Goal: Task Accomplishment & Management: Use online tool/utility

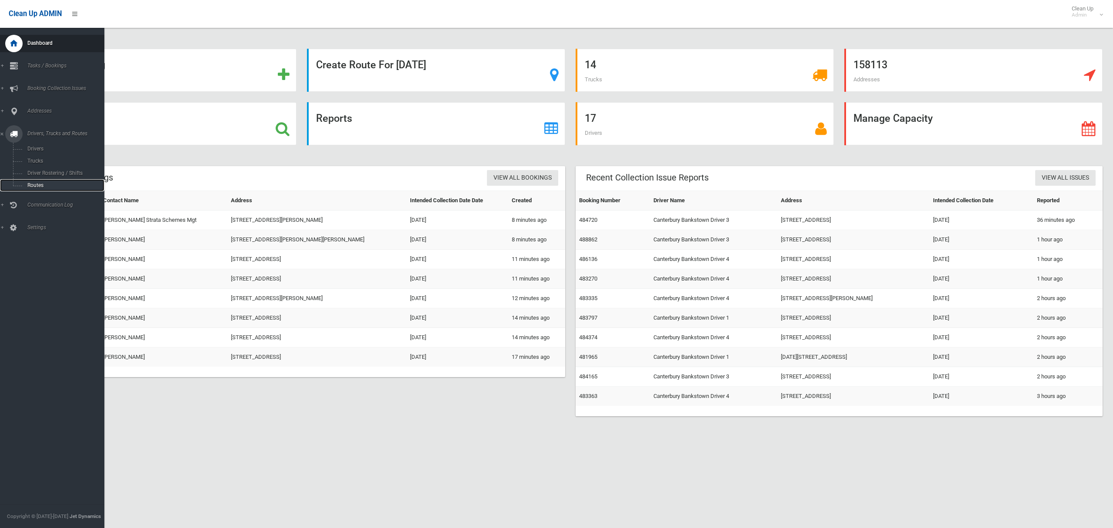
click at [37, 182] on span "Routes" at bounding box center [61, 185] width 72 height 6
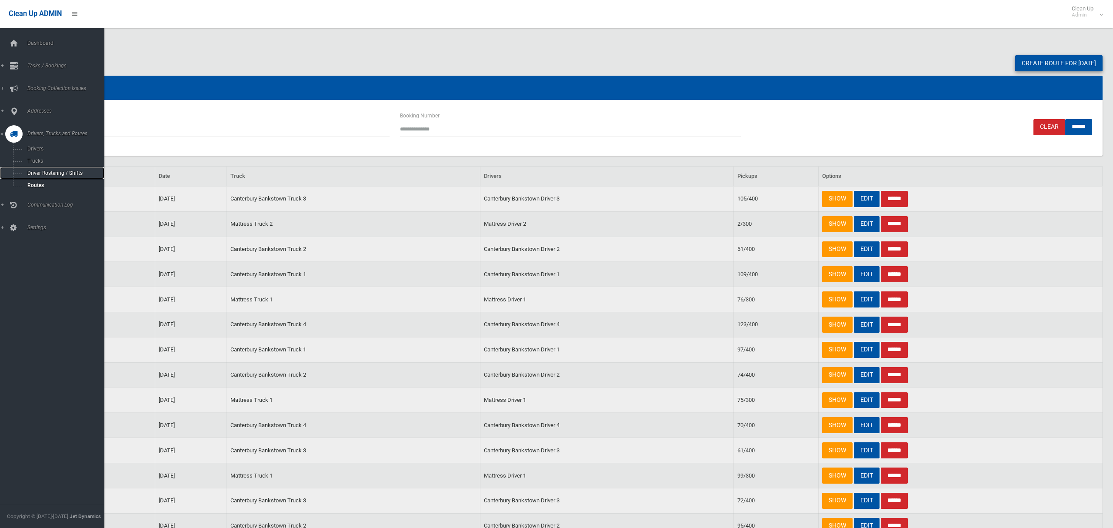
click at [53, 173] on span "Driver Rostering / Shifts" at bounding box center [61, 173] width 72 height 6
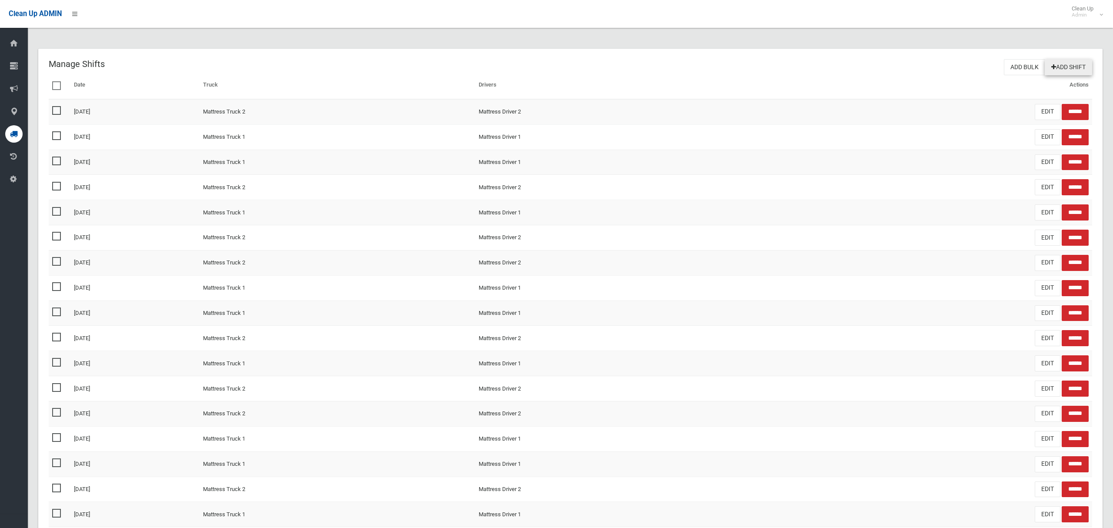
click at [1086, 60] on link "Add Shift" at bounding box center [1068, 67] width 47 height 16
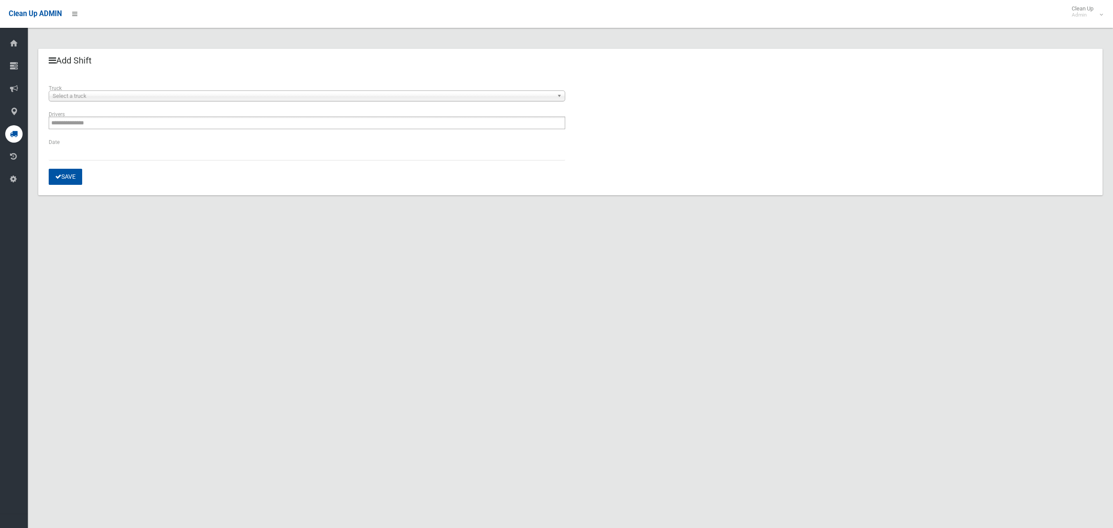
click at [186, 95] on span "Select a truck" at bounding box center [303, 96] width 501 height 10
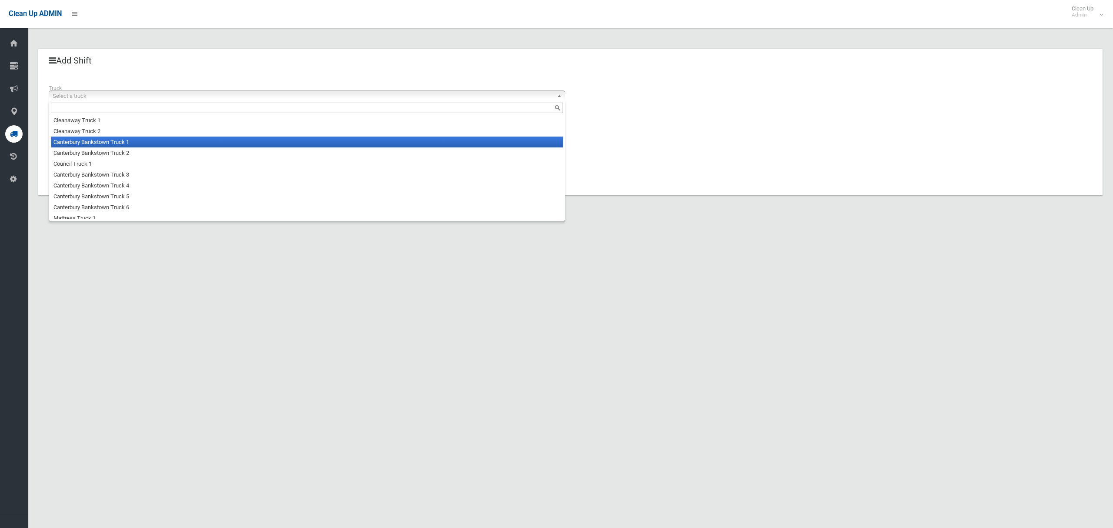
click at [166, 143] on li "Canterbury Bankstown Truck 1" at bounding box center [307, 141] width 512 height 11
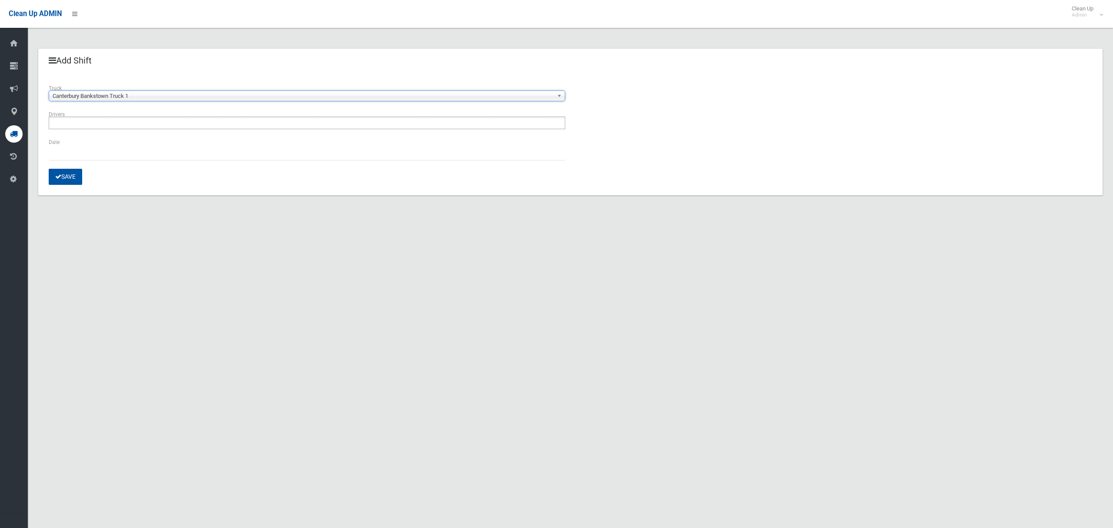
click at [160, 126] on ul at bounding box center [307, 122] width 516 height 13
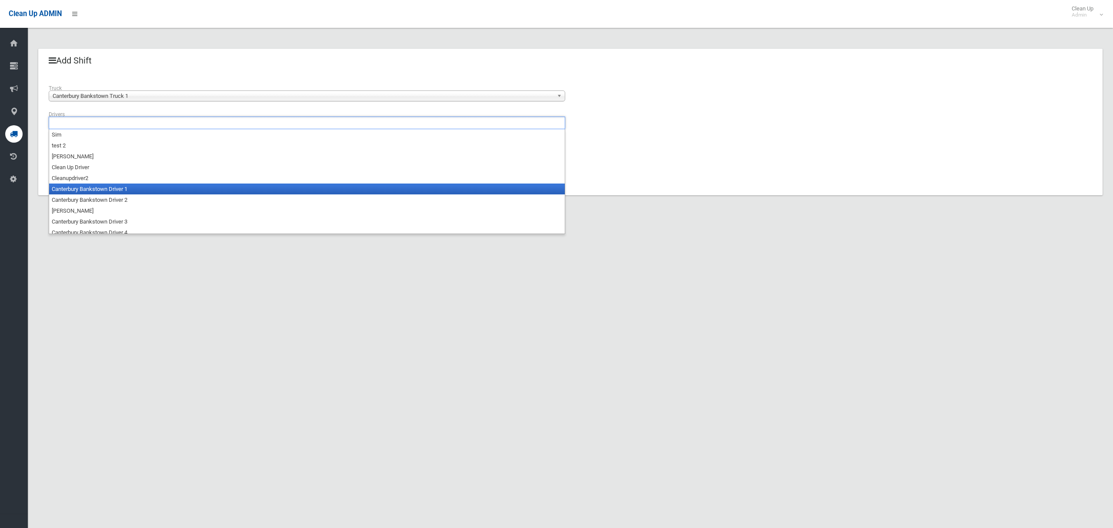
drag, startPoint x: 146, startPoint y: 190, endPoint x: 133, endPoint y: 186, distance: 12.5
click at [145, 190] on li "Canterbury Bankstown Driver 1" at bounding box center [307, 188] width 516 height 11
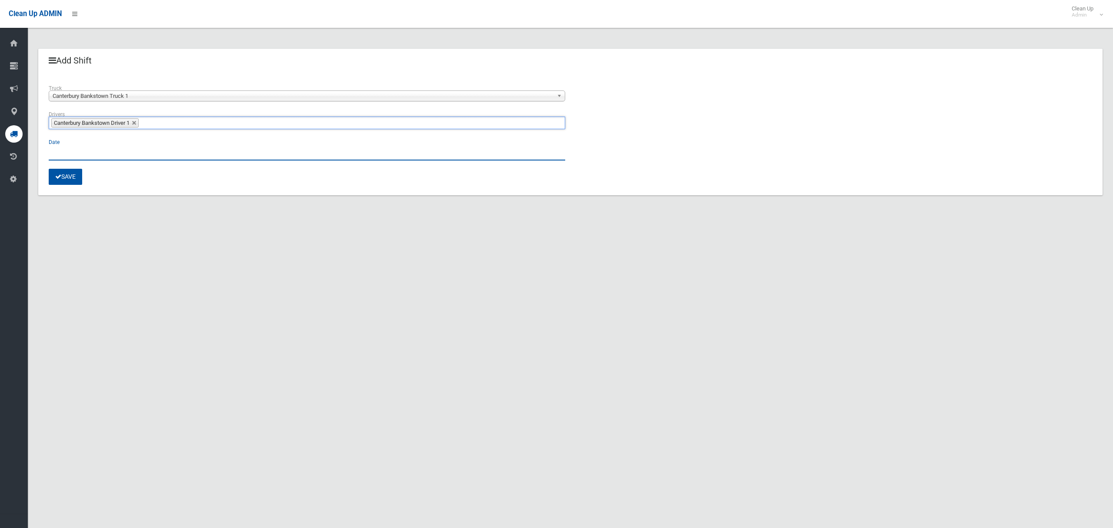
click at [78, 145] on input "text" at bounding box center [307, 152] width 516 height 16
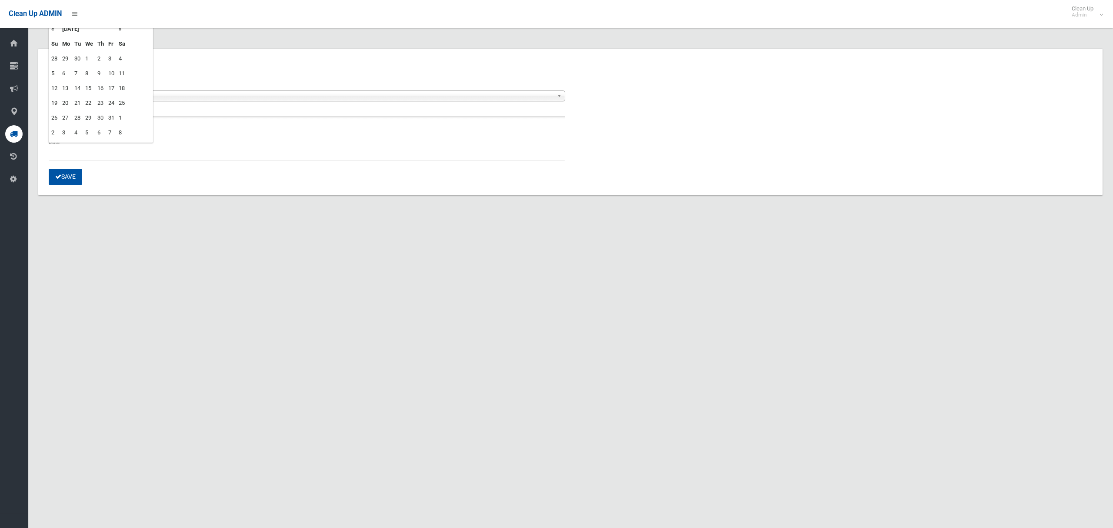
click at [64, 73] on td "6" at bounding box center [66, 73] width 12 height 15
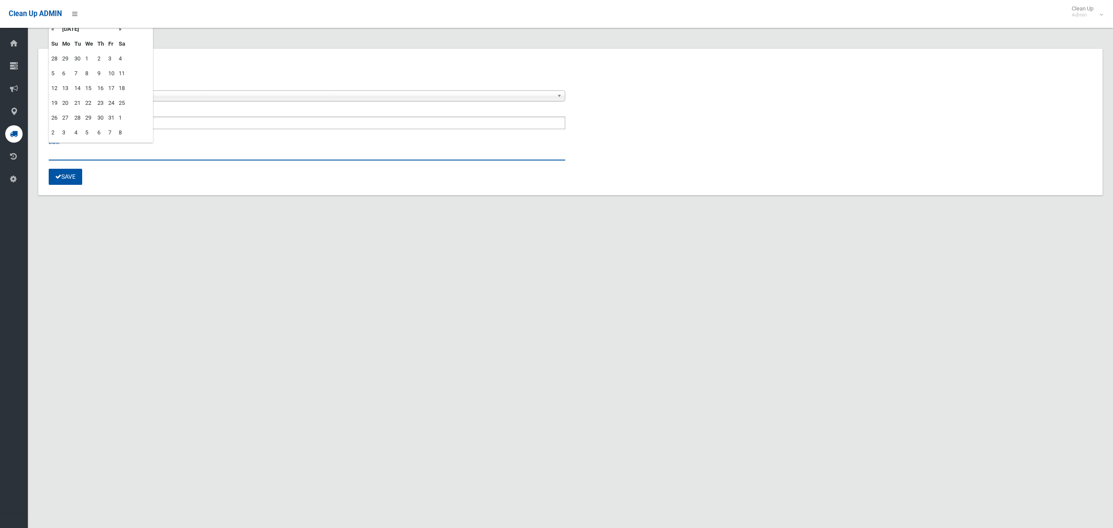
type input "**********"
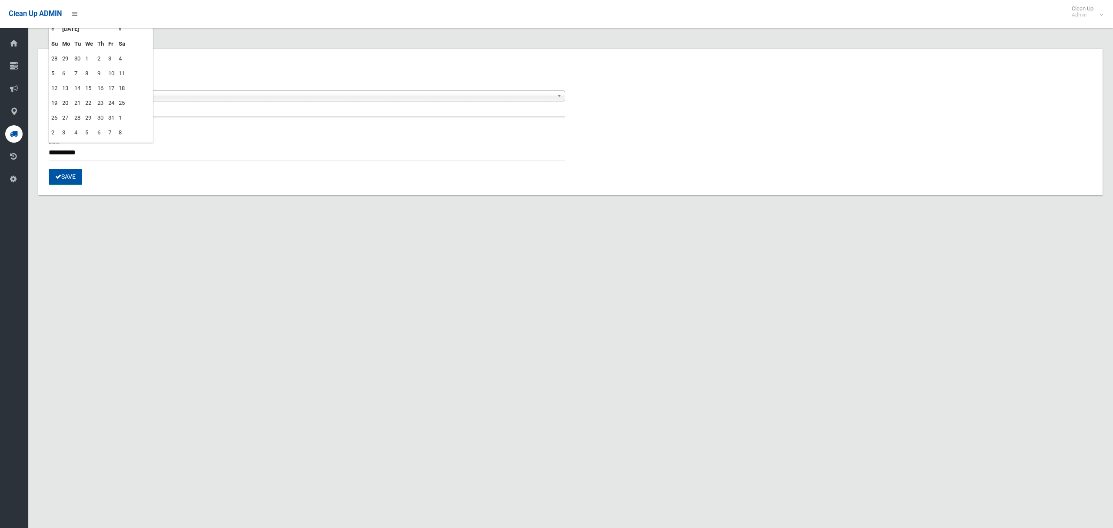
click at [68, 175] on button "Save" at bounding box center [65, 177] width 33 height 16
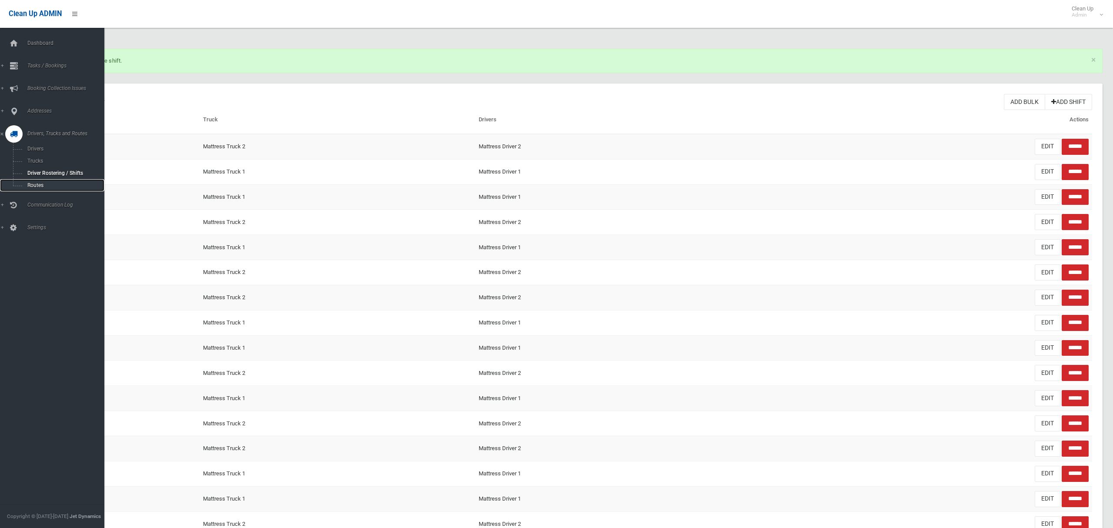
click at [40, 185] on span "Routes" at bounding box center [61, 185] width 72 height 6
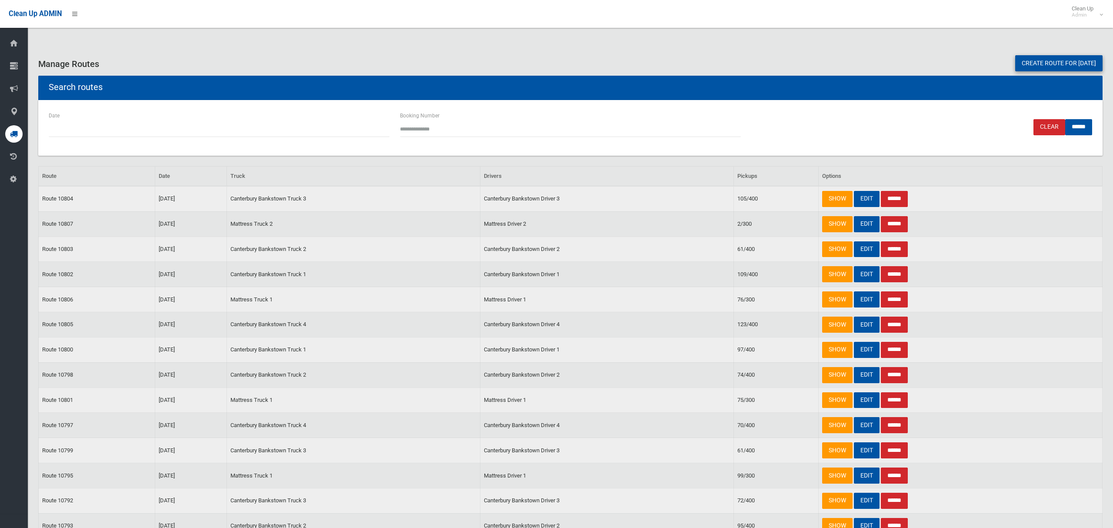
click at [1025, 68] on link "Create route for tomorrow" at bounding box center [1058, 63] width 87 height 16
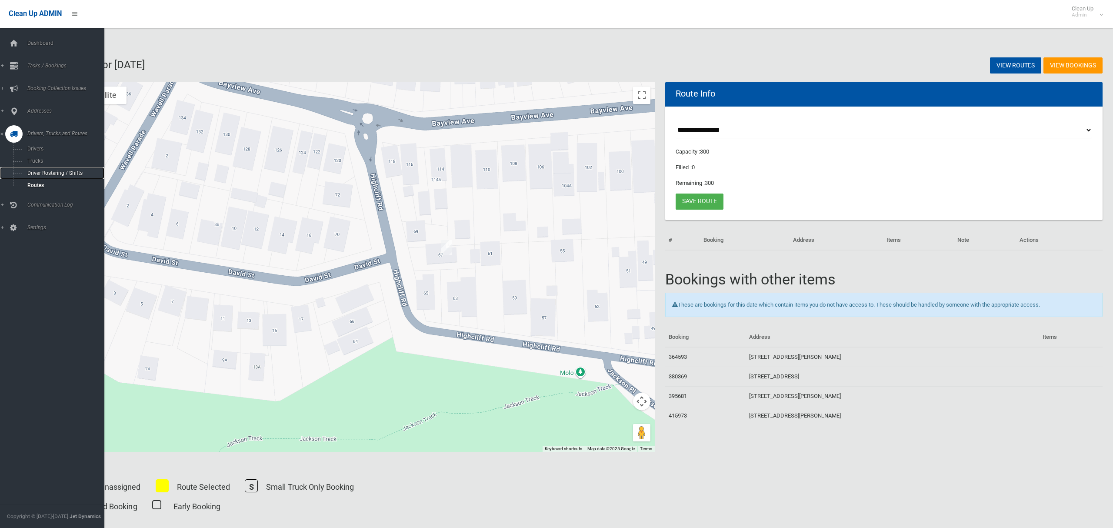
click at [40, 172] on span "Driver Rostering / Shifts" at bounding box center [61, 173] width 72 height 6
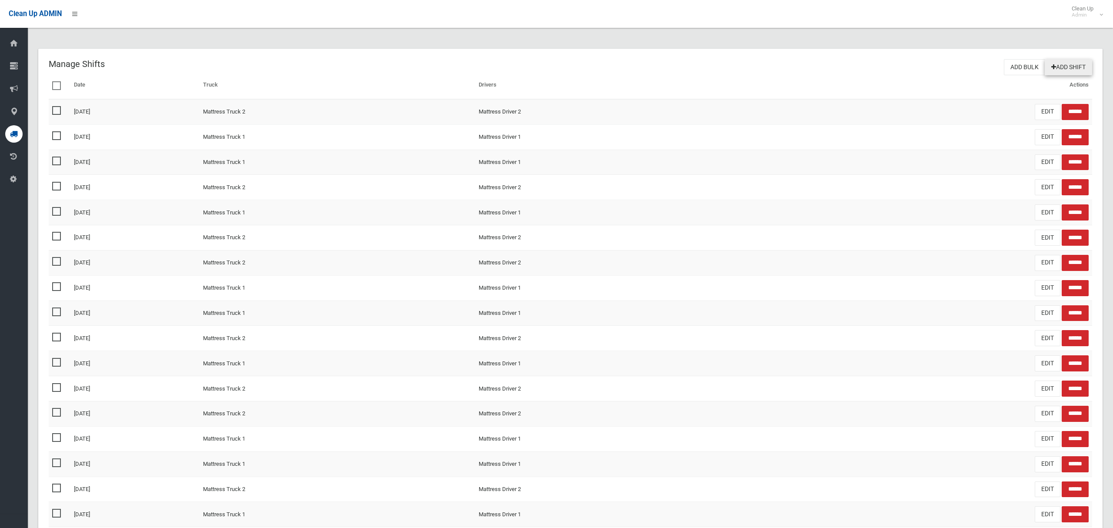
click at [1078, 63] on link "Add Shift" at bounding box center [1068, 67] width 47 height 16
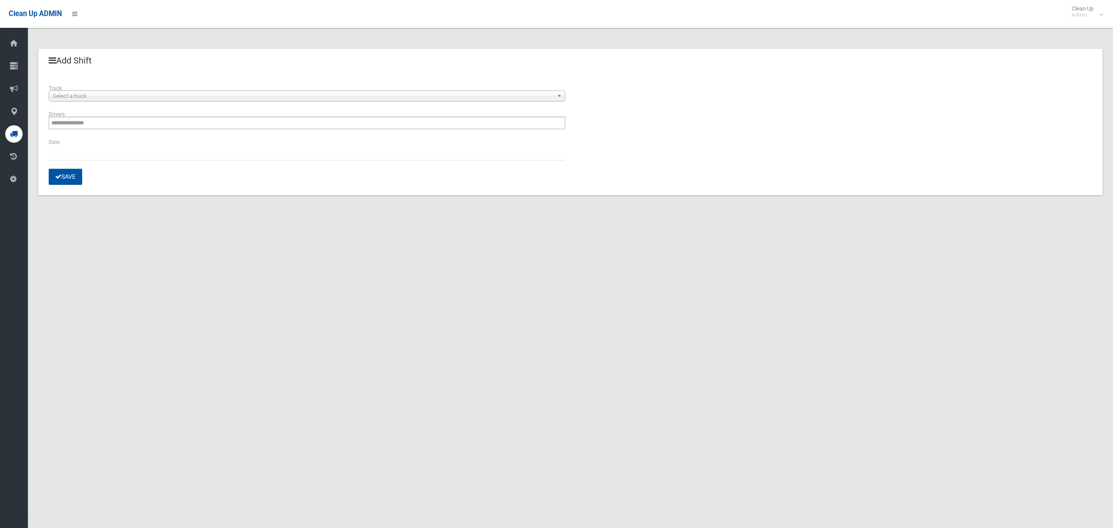
click at [192, 98] on span "Select a truck" at bounding box center [303, 96] width 501 height 10
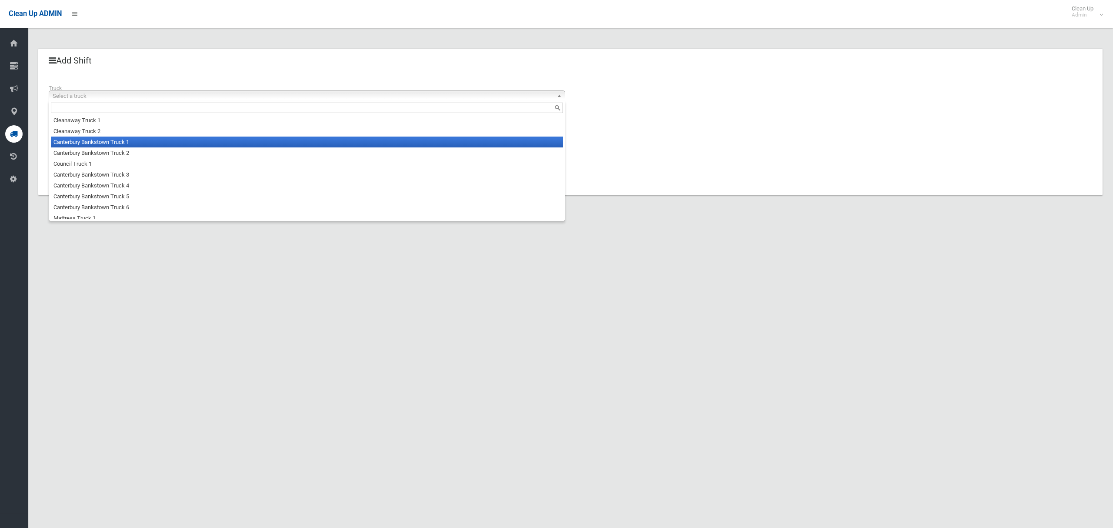
click at [180, 143] on li "Canterbury Bankstown Truck 1" at bounding box center [307, 141] width 512 height 11
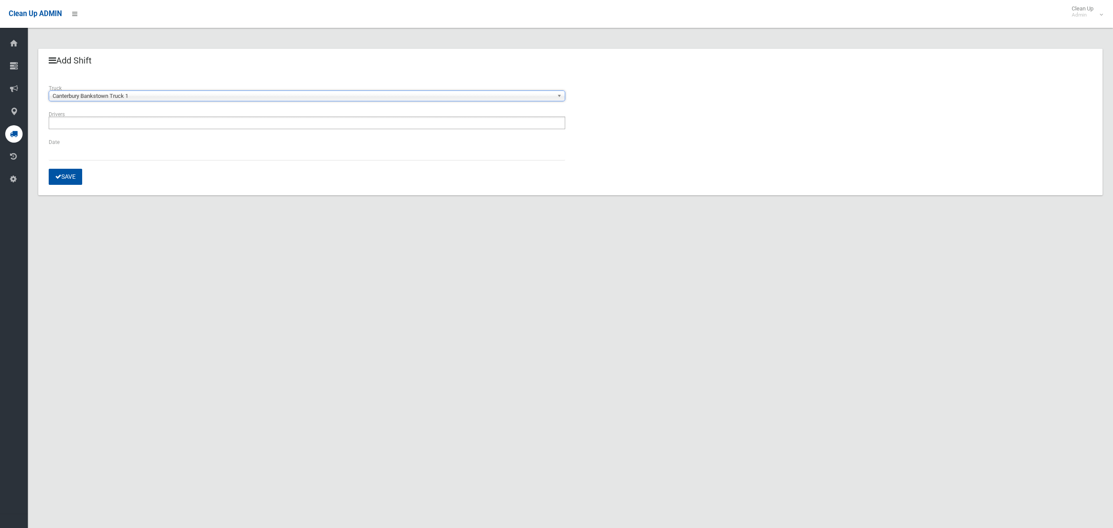
click at [161, 124] on ul at bounding box center [307, 122] width 516 height 13
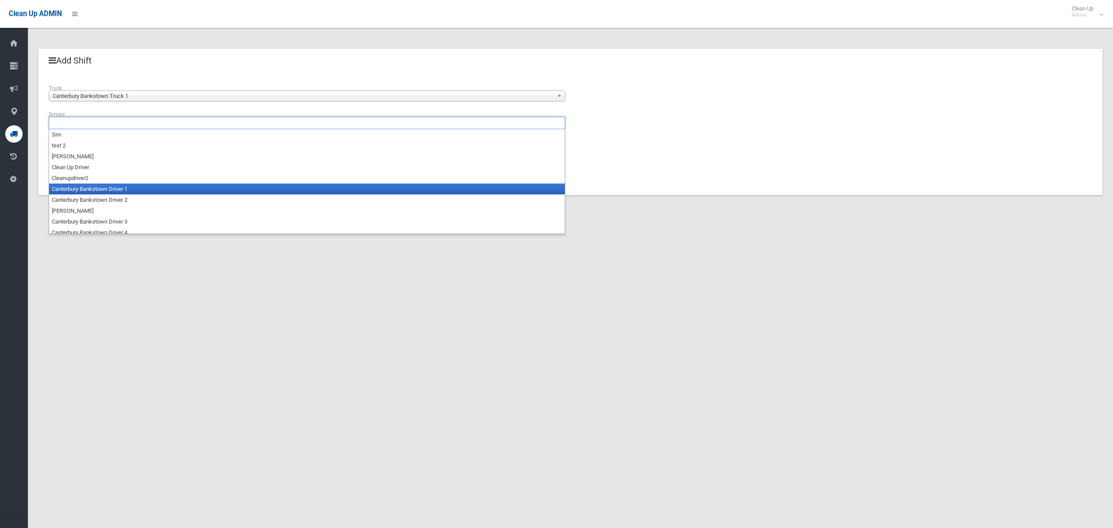
click at [141, 189] on li "Canterbury Bankstown Driver 1" at bounding box center [307, 188] width 516 height 11
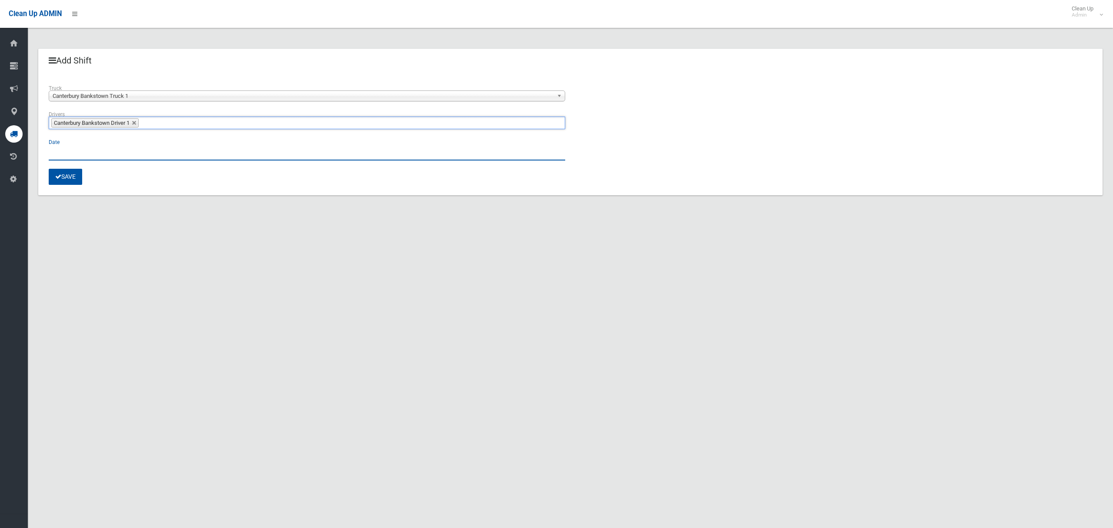
click at [63, 153] on input "text" at bounding box center [307, 152] width 516 height 16
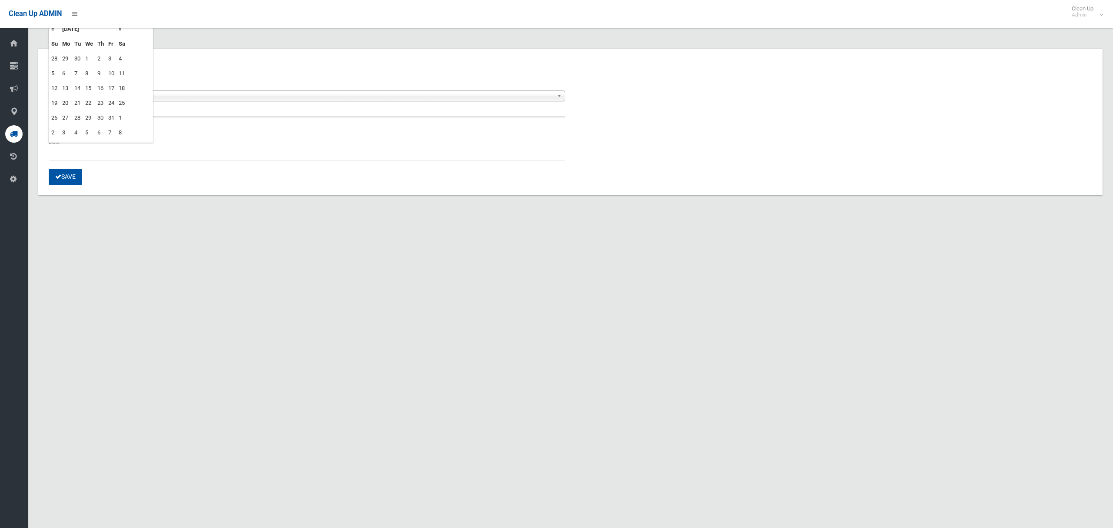
click at [79, 87] on td "14" at bounding box center [77, 88] width 11 height 15
click at [77, 70] on td "7" at bounding box center [77, 73] width 11 height 15
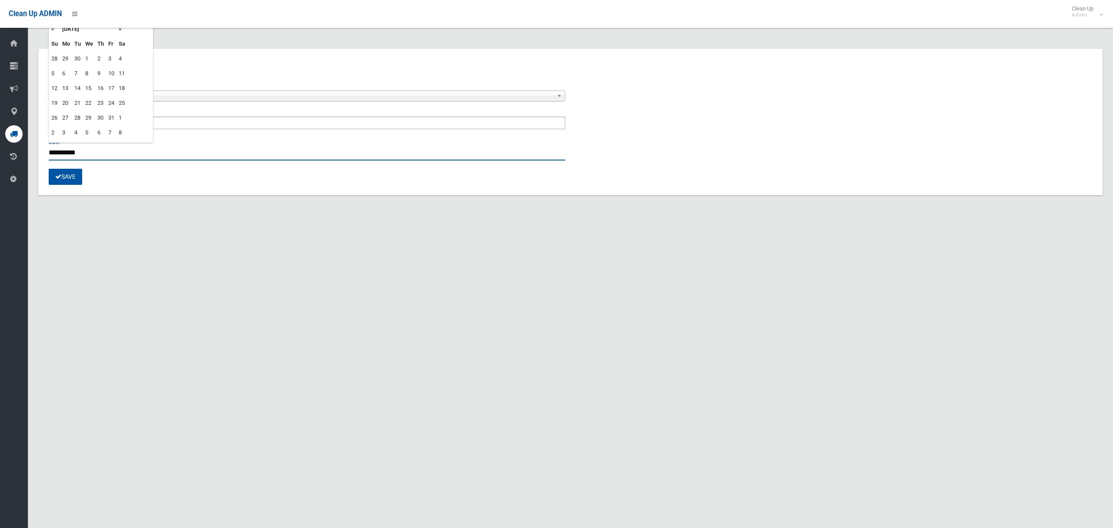
type input "**********"
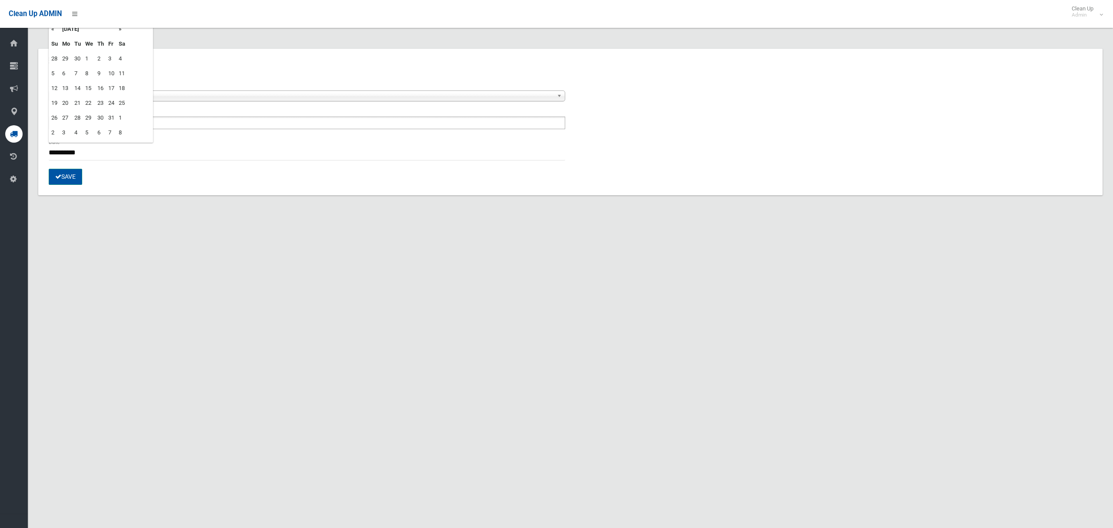
click at [72, 180] on button "Save" at bounding box center [65, 177] width 33 height 16
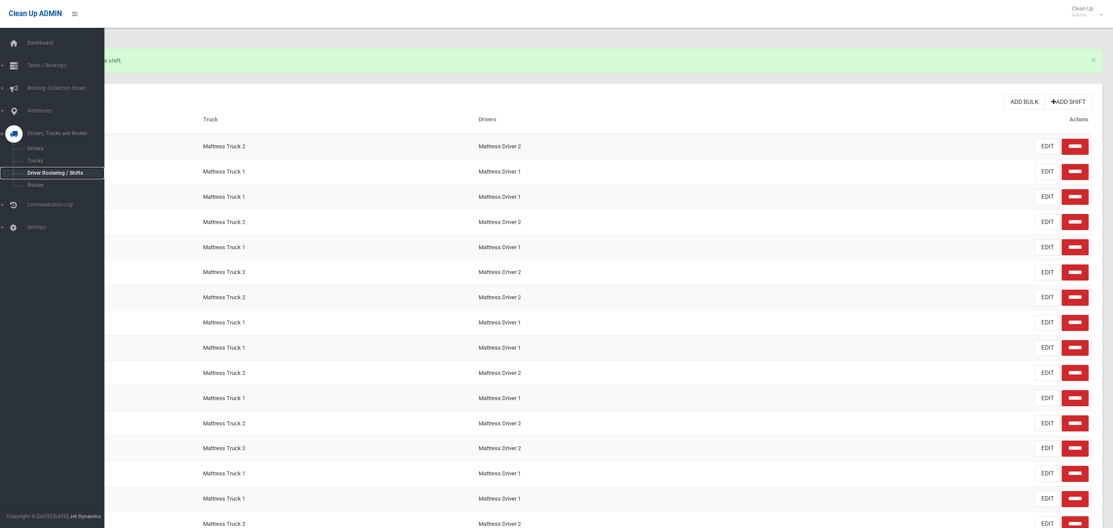
click at [50, 171] on span "Driver Rostering / Shifts" at bounding box center [61, 173] width 72 height 6
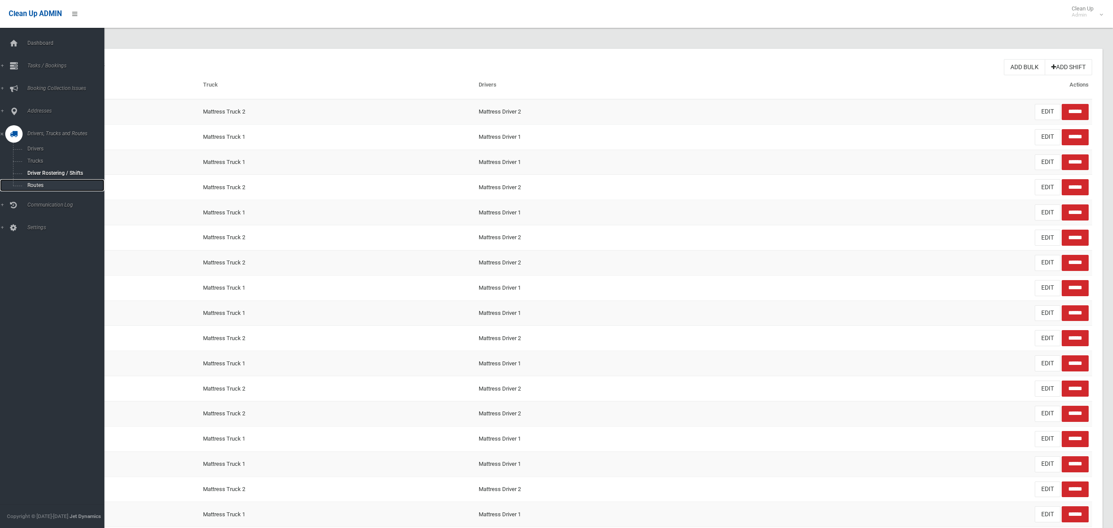
click at [39, 186] on span "Routes" at bounding box center [61, 185] width 72 height 6
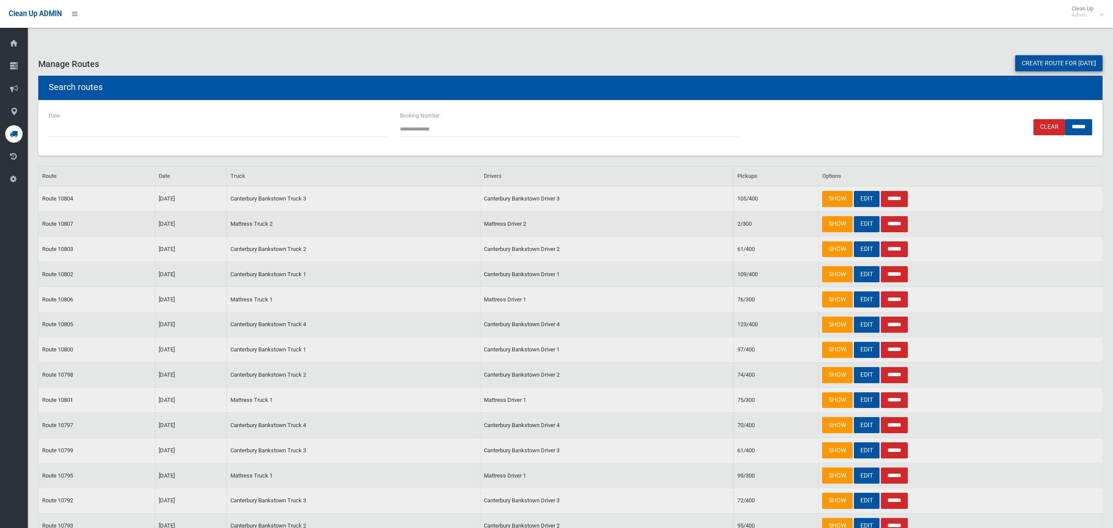
click at [1047, 63] on link "Create route for tomorrow" at bounding box center [1058, 63] width 87 height 16
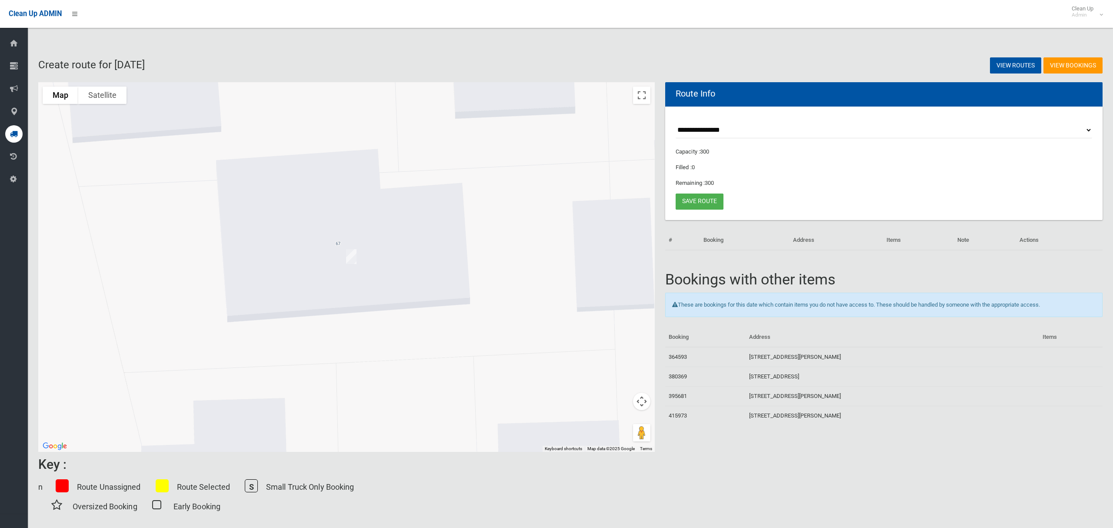
click at [350, 254] on img "67 Highcliff Road, EARLWOOD NSW 2206" at bounding box center [351, 257] width 17 height 22
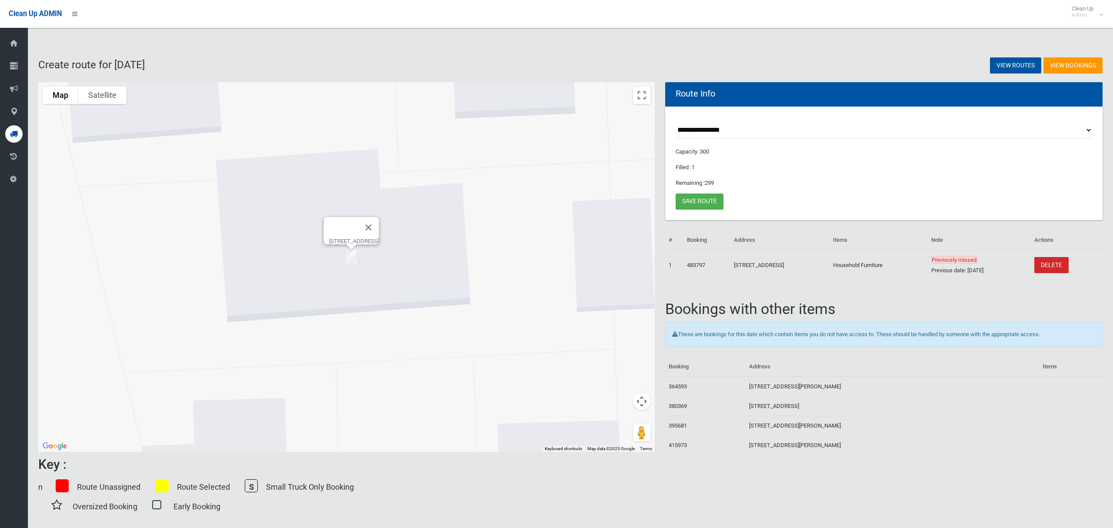
click at [352, 254] on img "67 Highcliff Road, EARLWOOD NSW 2206" at bounding box center [351, 257] width 17 height 22
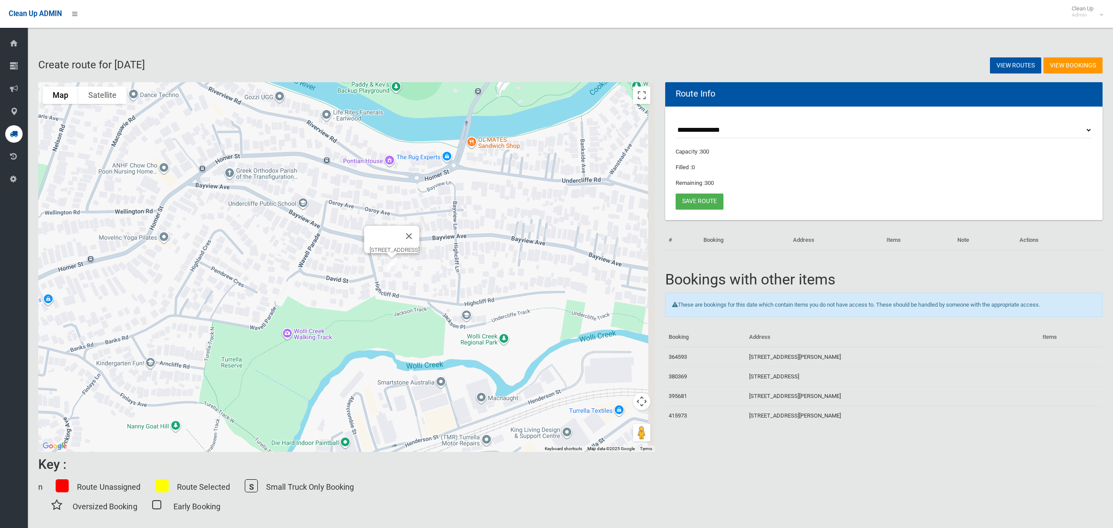
drag, startPoint x: 529, startPoint y: 199, endPoint x: 433, endPoint y: 228, distance: 100.1
click at [441, 228] on div "[STREET_ADDRESS]" at bounding box center [346, 266] width 616 height 369
